Goal: Transaction & Acquisition: Book appointment/travel/reservation

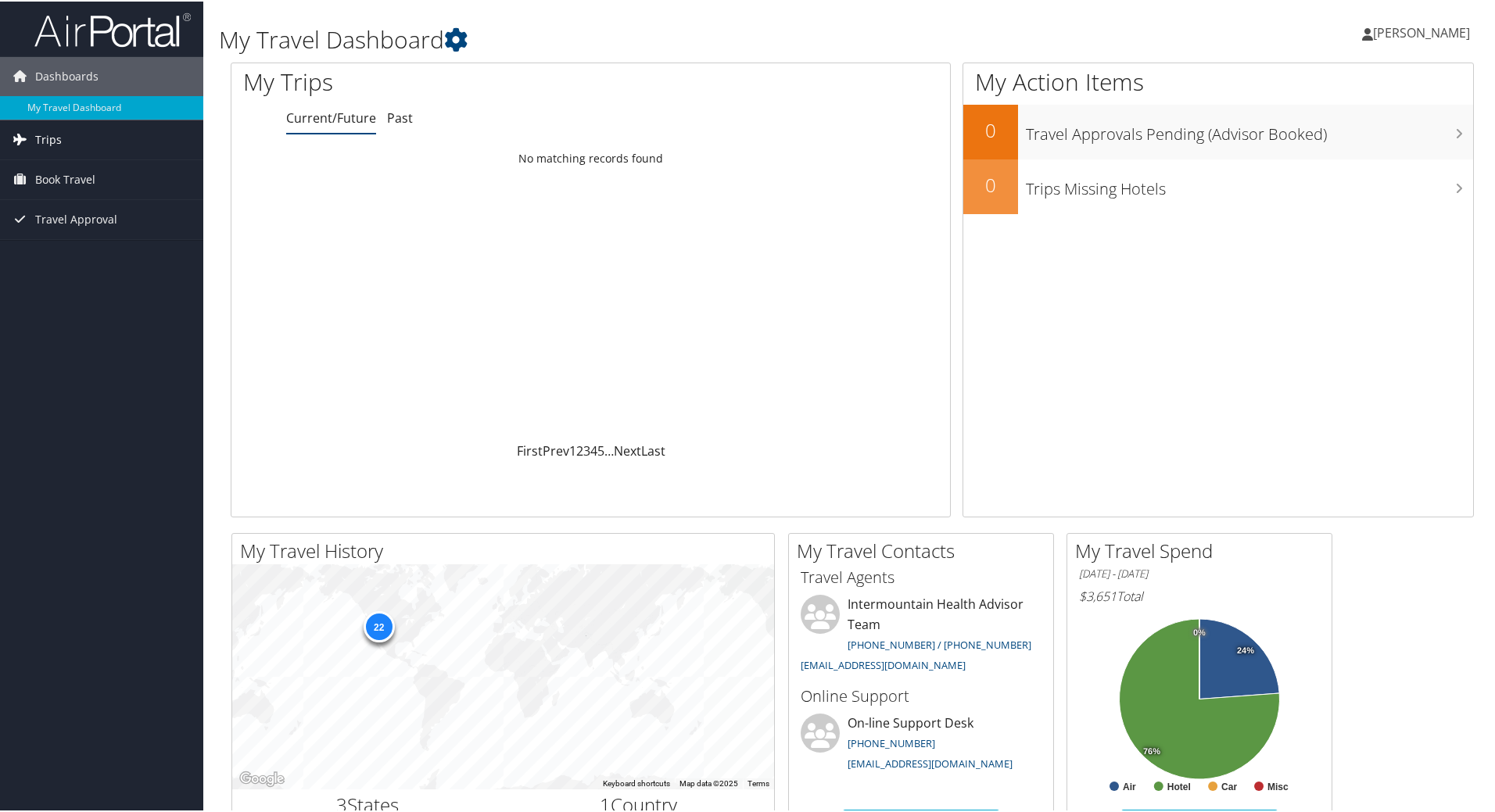
click at [50, 130] on span "Trips" at bounding box center [49, 138] width 27 height 39
click at [64, 242] on span "Book Travel" at bounding box center [66, 248] width 61 height 39
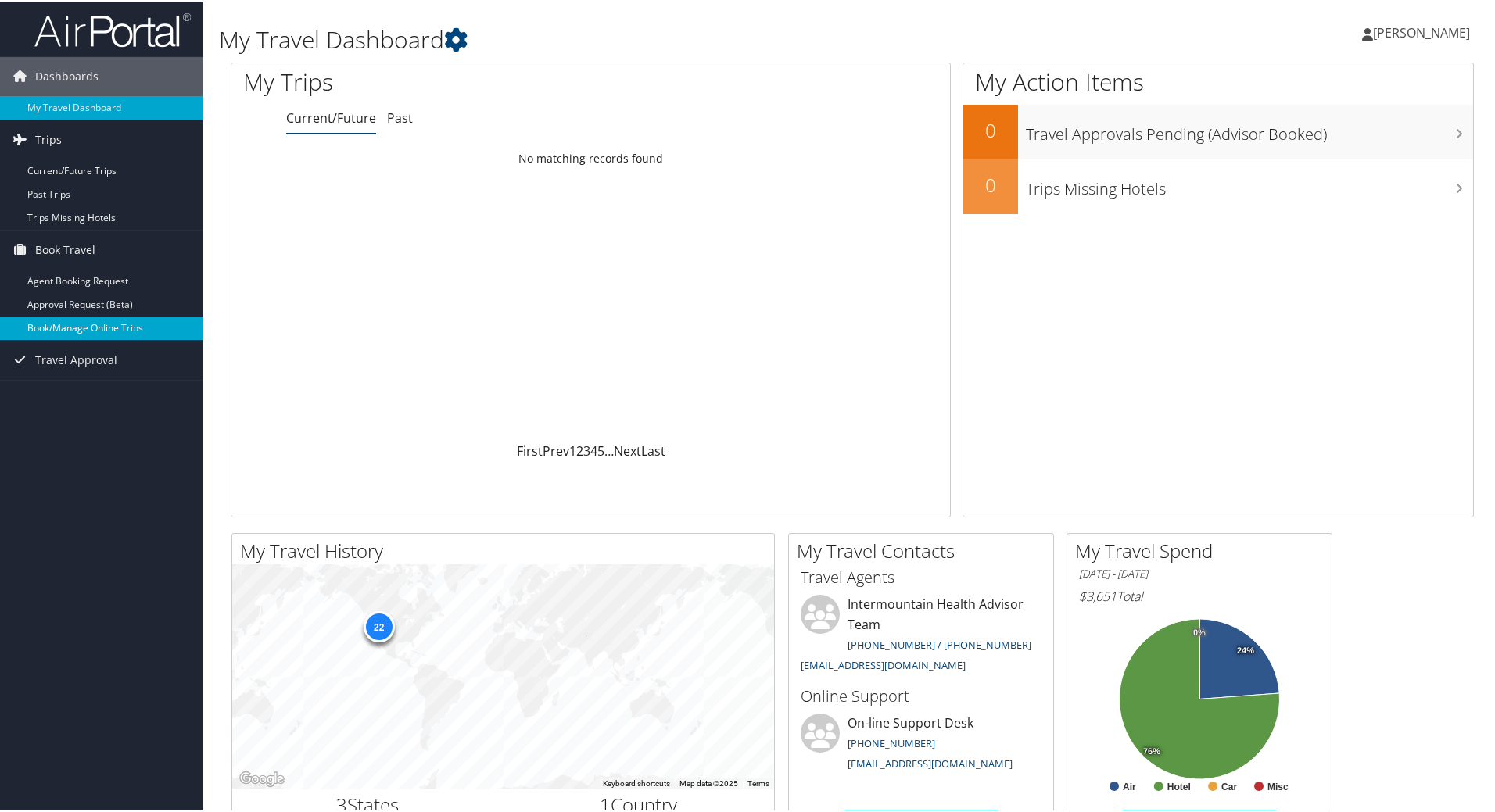
click at [75, 327] on link "Book/Manage Online Trips" at bounding box center [102, 327] width 203 height 24
click at [72, 243] on span "Book Travel" at bounding box center [66, 248] width 61 height 39
click at [80, 250] on span "Book Travel" at bounding box center [66, 248] width 61 height 39
click at [72, 328] on link "Book/Manage Online Trips" at bounding box center [102, 327] width 203 height 24
